Goal: Check status: Check status

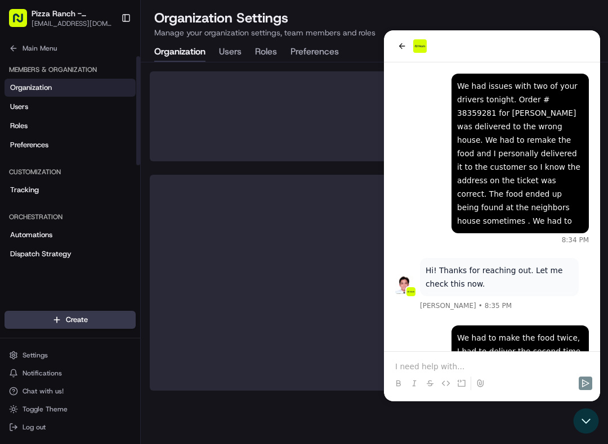
scroll to position [345, 0]
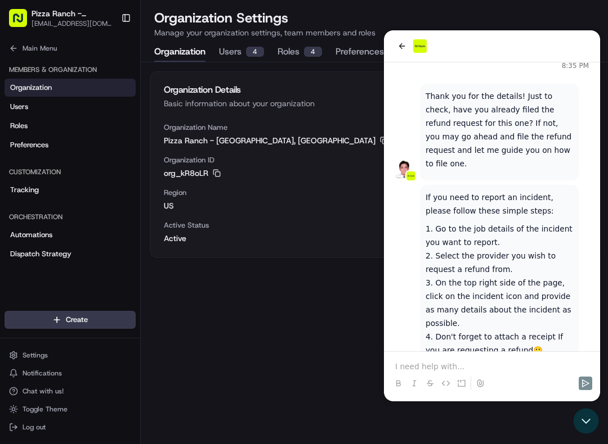
click at [241, 49] on button "Users 4" at bounding box center [241, 52] width 45 height 19
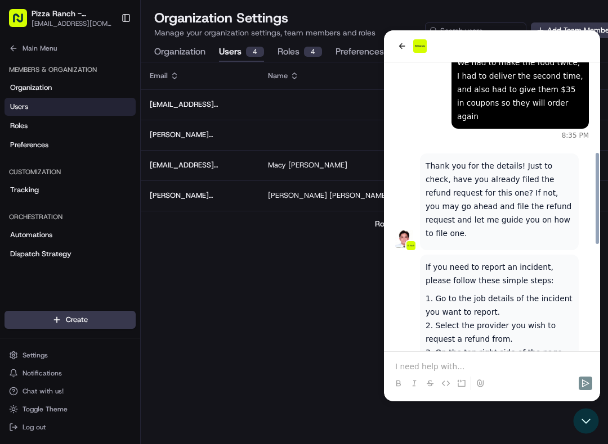
scroll to position [280, 0]
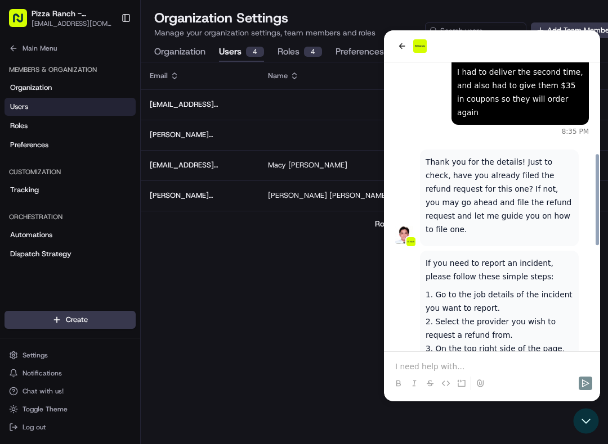
click at [500, 36] on div at bounding box center [492, 46] width 216 height 32
click at [398, 46] on icon "back" at bounding box center [401, 46] width 9 height 9
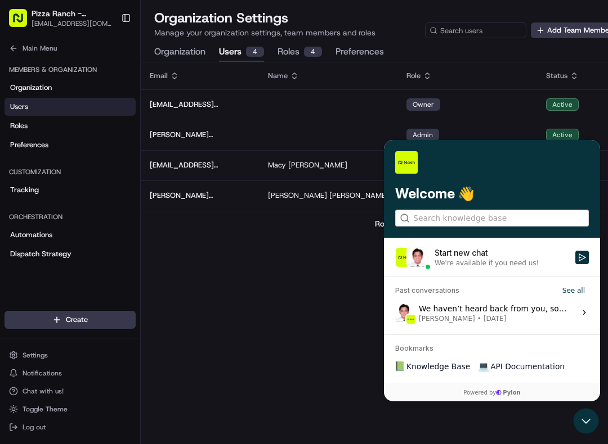
click at [586, 424] on icon "Open customer support" at bounding box center [585, 421] width 25 height 25
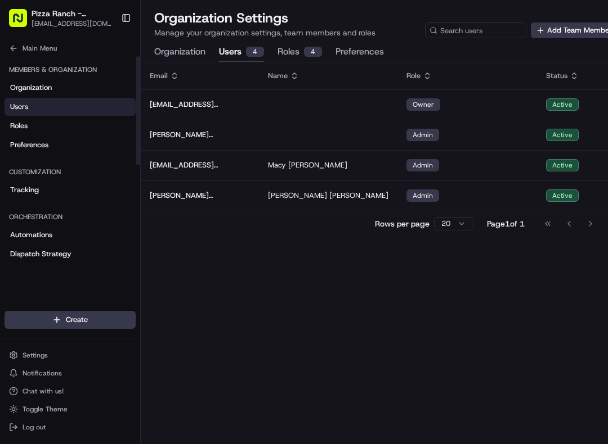
click at [40, 86] on span "Organization" at bounding box center [31, 88] width 42 height 10
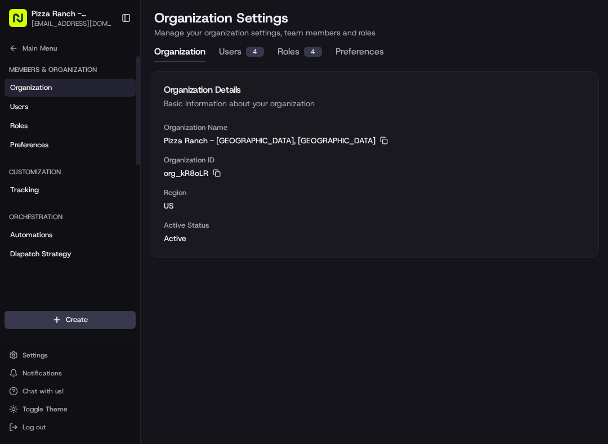
click at [39, 42] on button "Main Menu" at bounding box center [70, 49] width 131 height 16
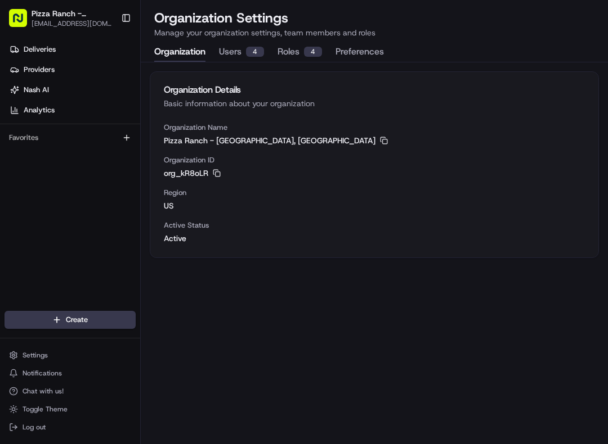
click at [47, 53] on span "Deliveries" at bounding box center [40, 49] width 32 height 10
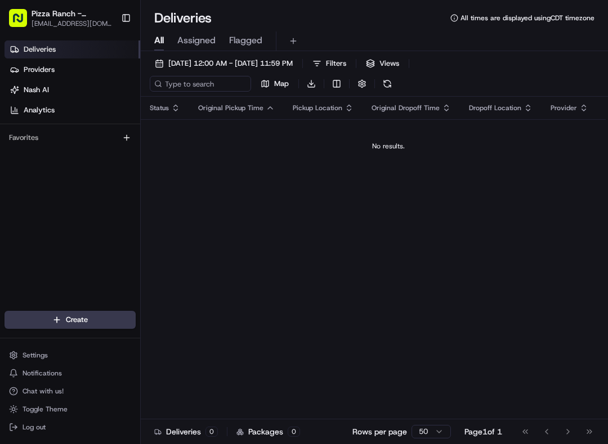
click at [293, 64] on span "[DATE] 12:00 AM - [DATE] 11:59 PM" at bounding box center [230, 64] width 124 height 10
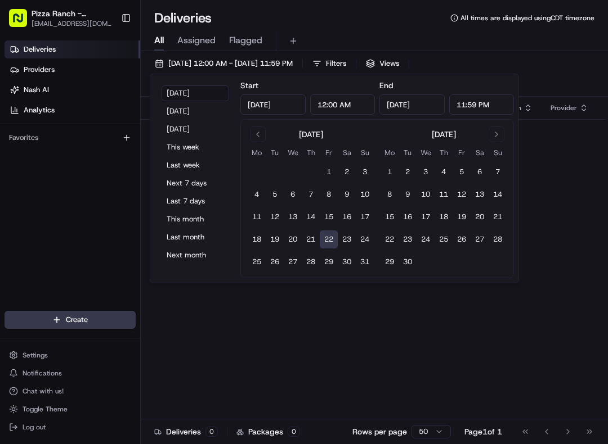
click at [280, 102] on input "[DATE]" at bounding box center [272, 105] width 65 height 20
type input "[DATE]"
click at [466, 263] on td at bounding box center [461, 262] width 18 height 18
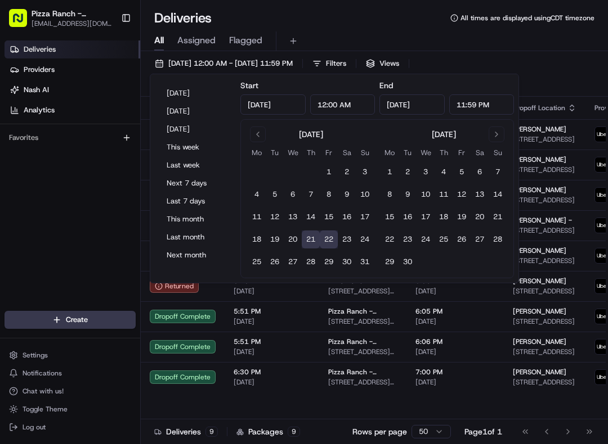
click at [537, 347] on span "[PERSON_NAME]" at bounding box center [539, 342] width 53 height 9
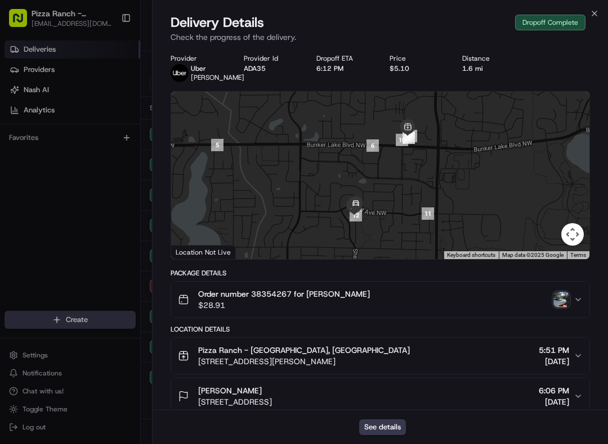
click at [599, 8] on div "Close Delivery Details Dropoff Complete Check the progress of the delivery. Pro…" at bounding box center [380, 222] width 456 height 444
click at [599, 7] on div "Close Delivery Details Dropoff Complete Check the progress of the delivery. Pro…" at bounding box center [380, 222] width 456 height 444
click at [597, 9] on icon "button" at bounding box center [594, 13] width 9 height 9
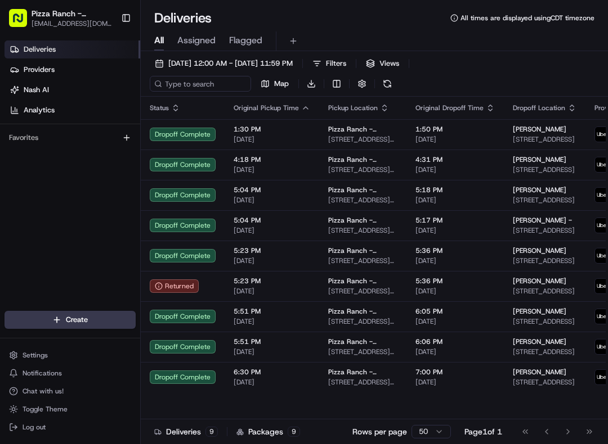
click at [451, 387] on span "[DATE]" at bounding box center [454, 382] width 79 height 9
